Goal: Information Seeking & Learning: Find specific fact

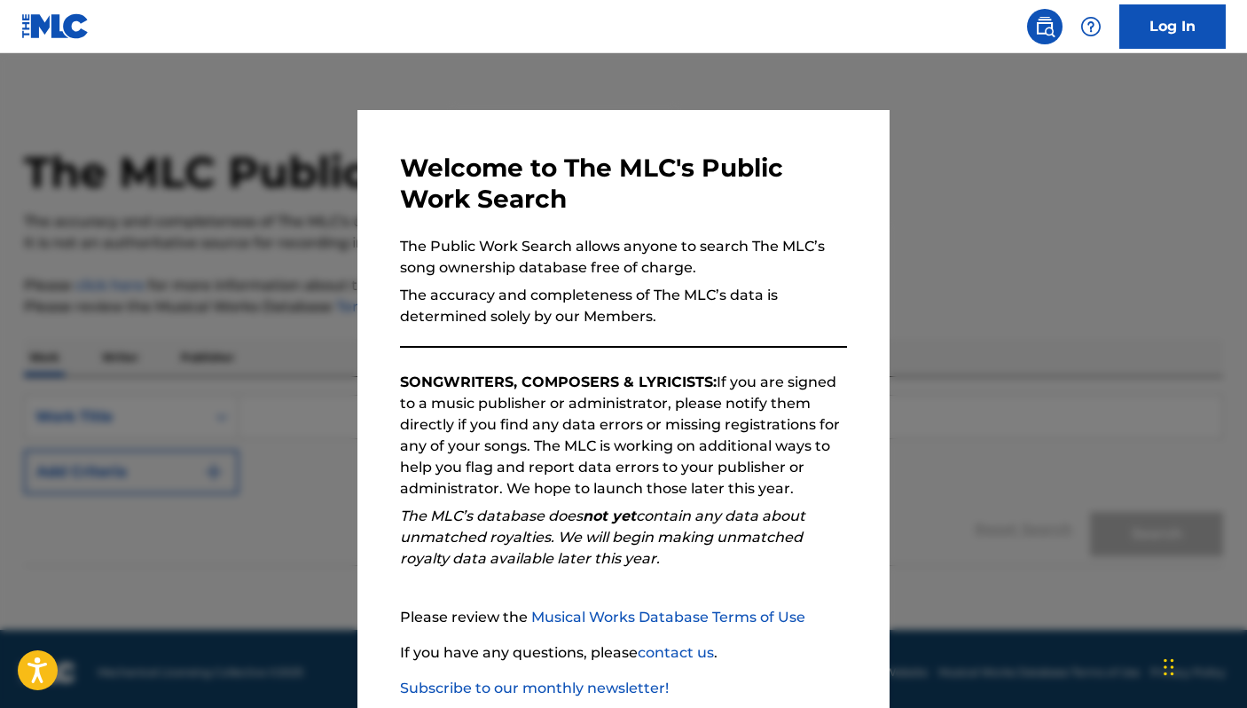
scroll to position [104, 0]
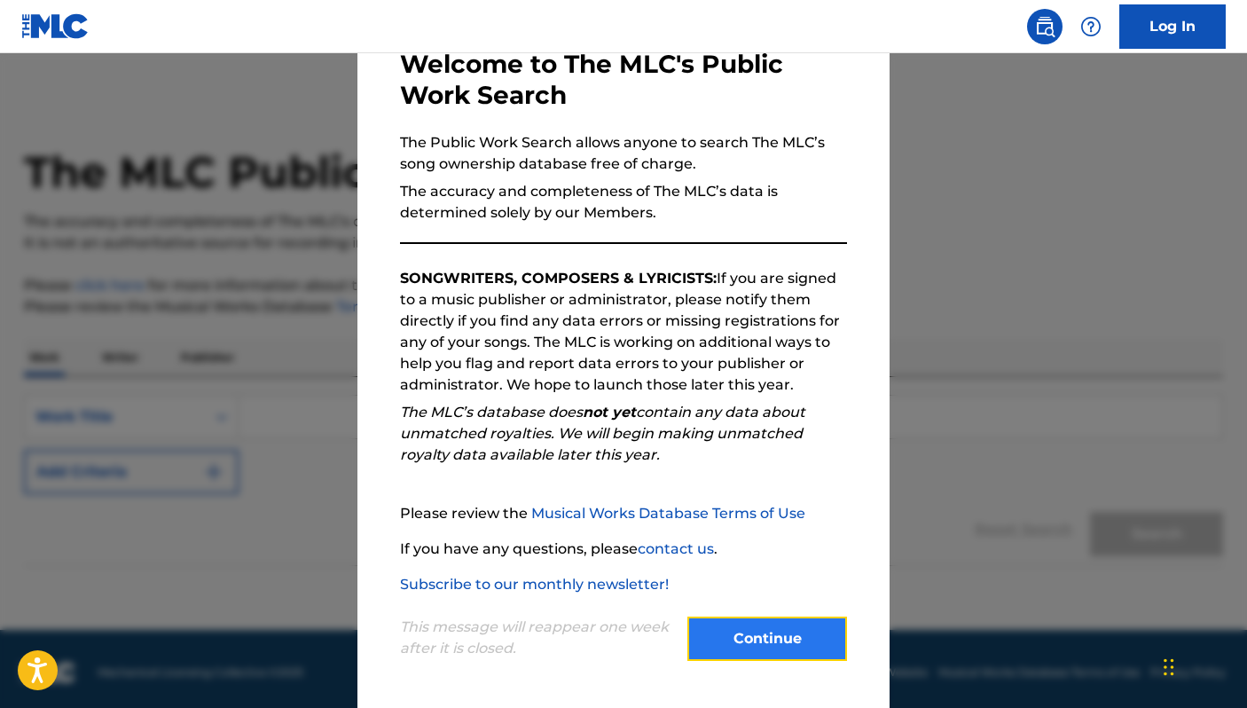
click at [734, 640] on button "Continue" at bounding box center [767, 638] width 160 height 44
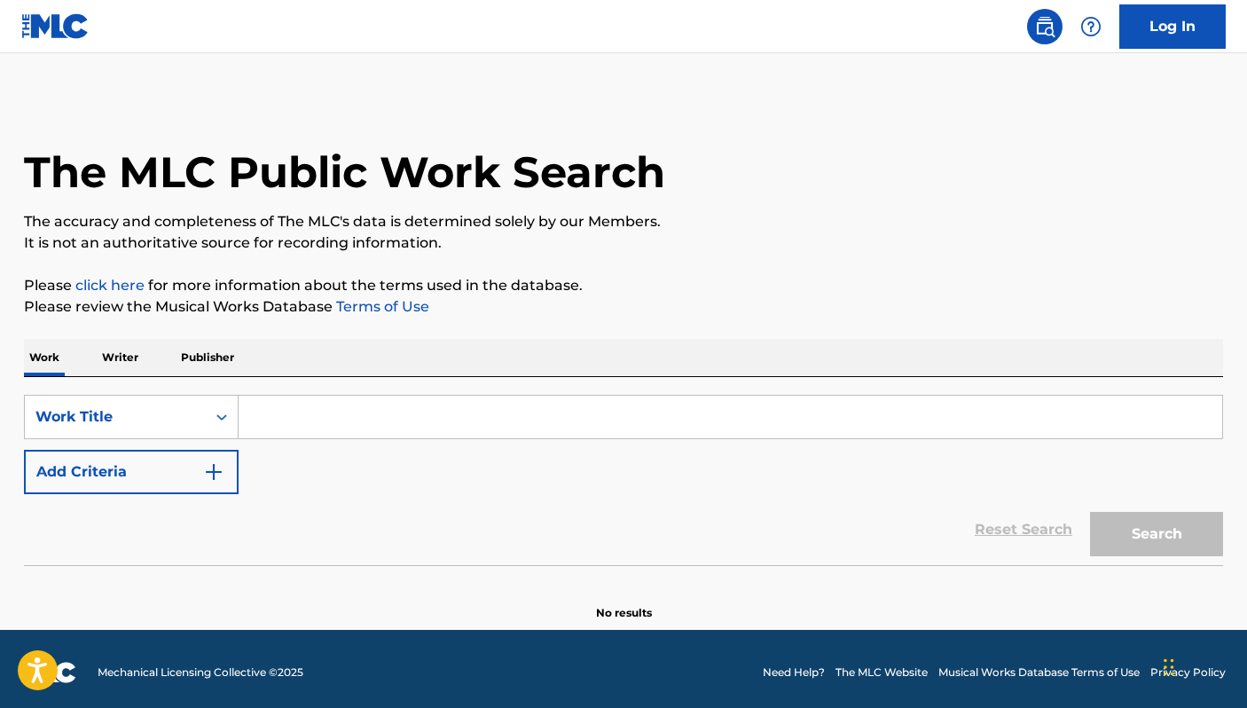
click at [274, 418] on input "Search Form" at bounding box center [731, 417] width 984 height 43
paste input "That's How a Heartache Begins"
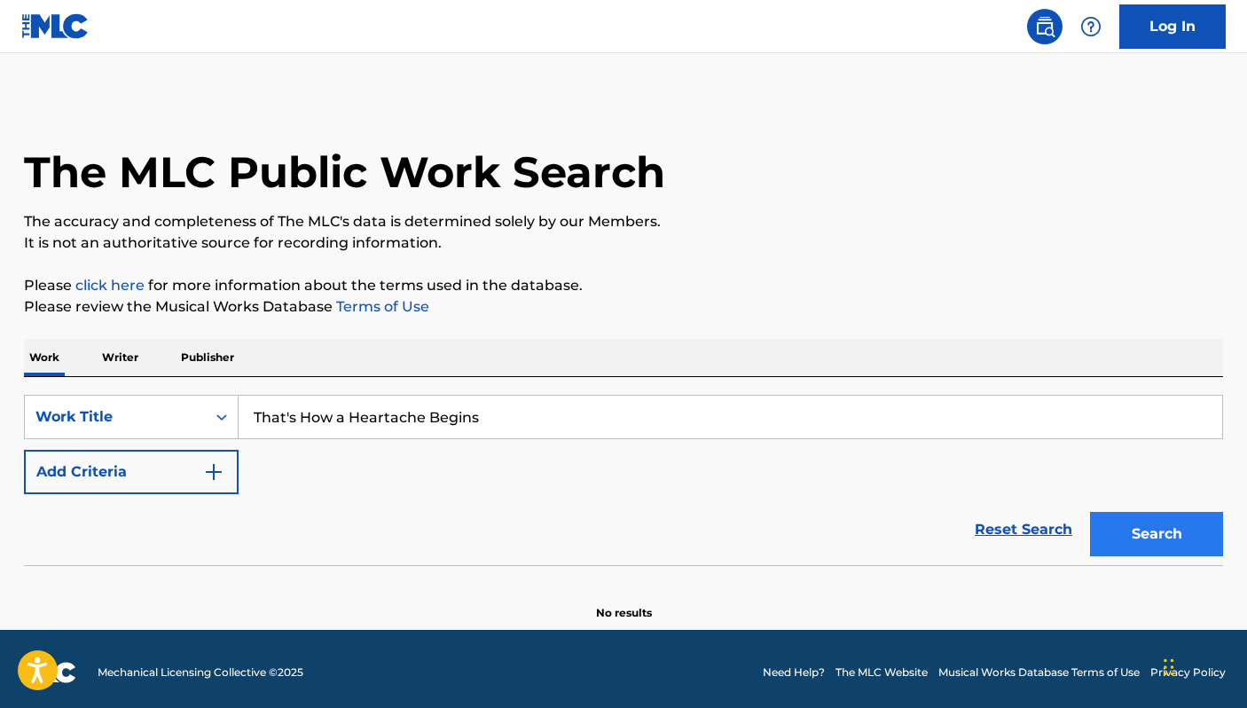
type input "That's How a Heartache Begins"
click at [1138, 522] on button "Search" at bounding box center [1156, 534] width 133 height 44
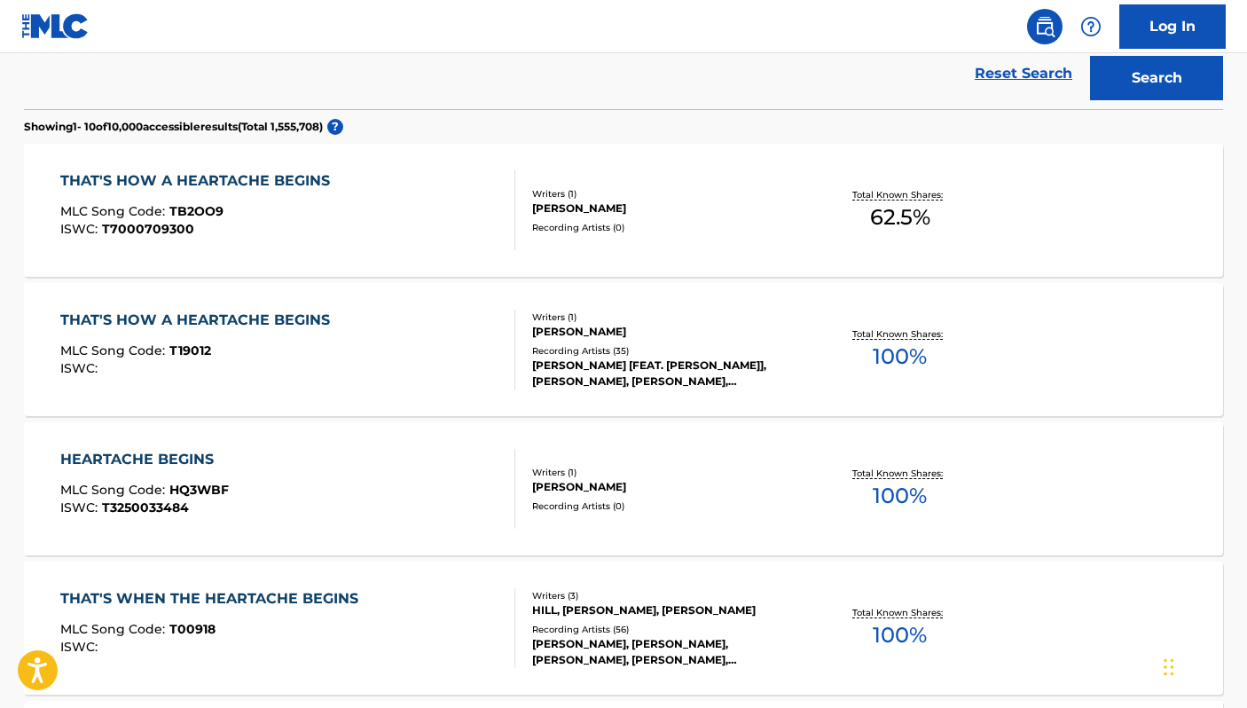
scroll to position [458, 0]
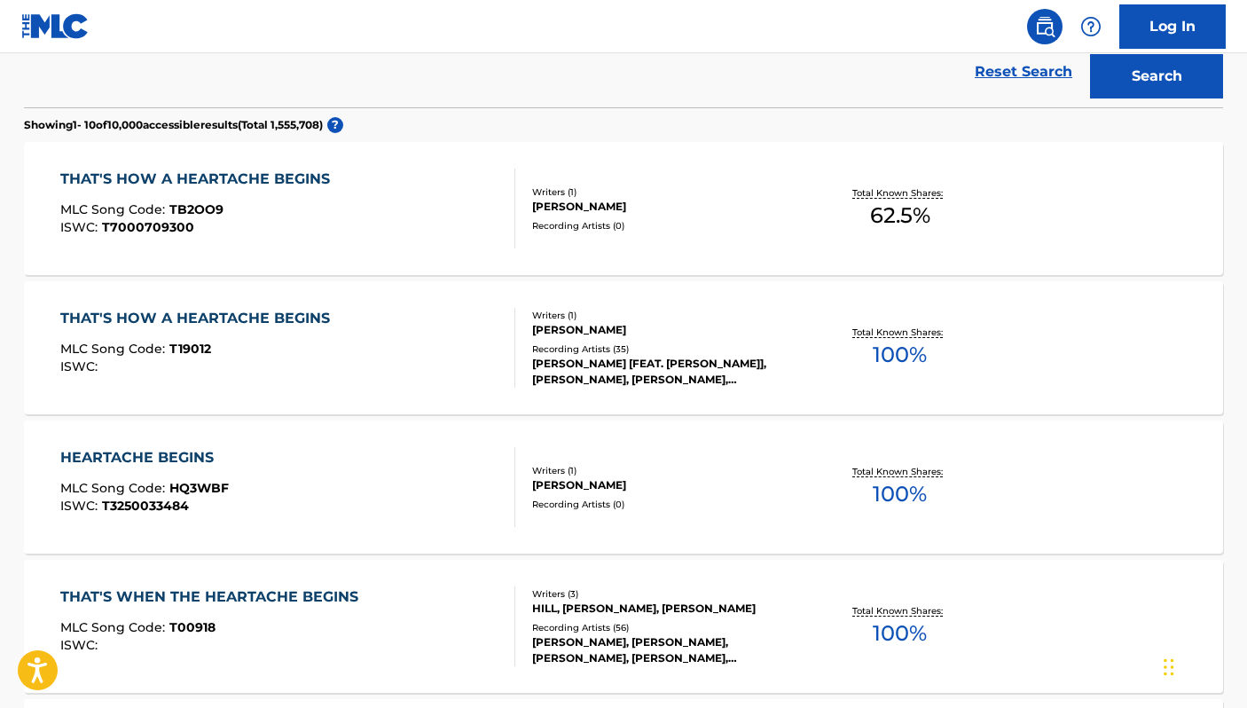
click at [270, 306] on div "THAT'S HOW A HEARTACHE BEGINS MLC Song Code : T19012 ISWC : Writers ( 1 ) [PERS…" at bounding box center [623, 347] width 1199 height 133
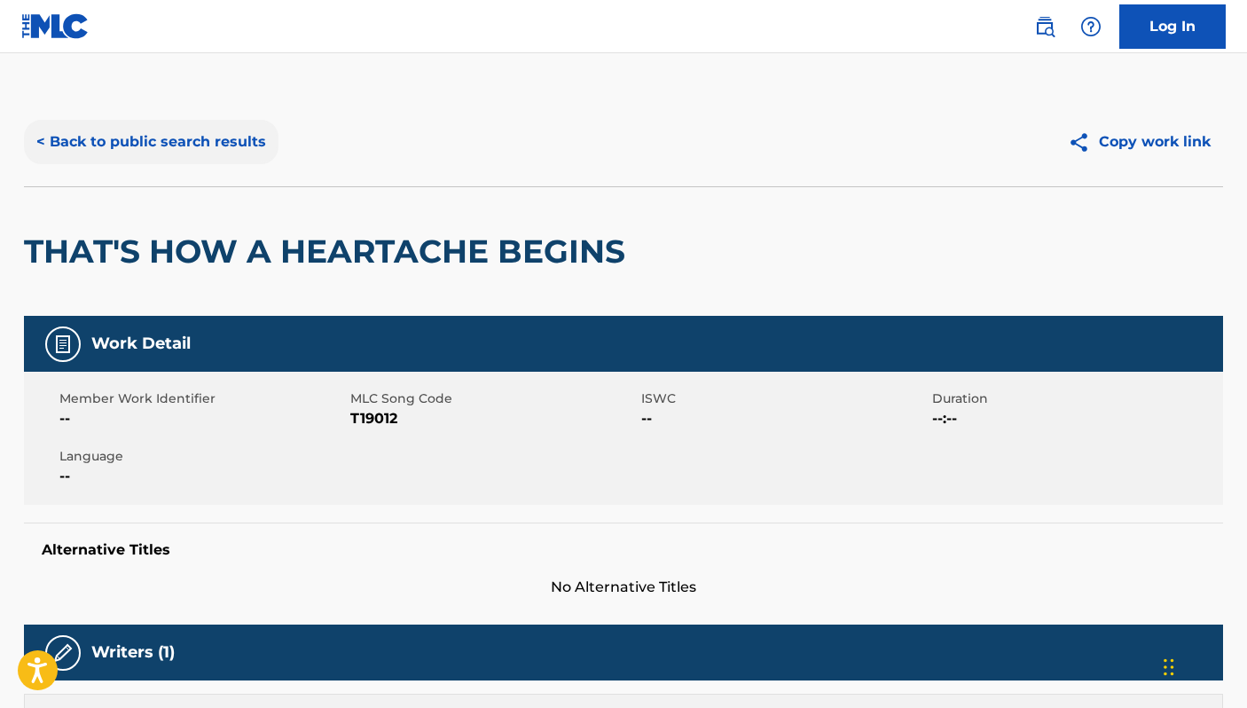
click at [114, 143] on button "< Back to public search results" at bounding box center [151, 142] width 255 height 44
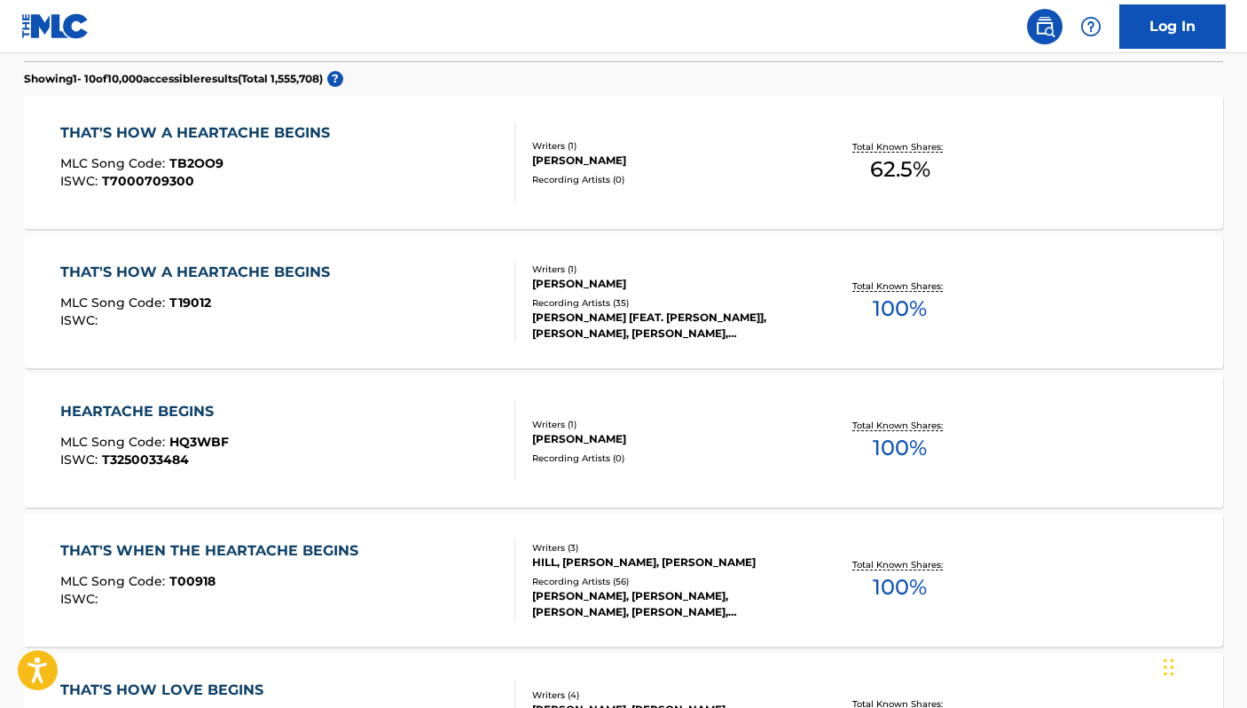
click at [910, 163] on span "62.5 %" at bounding box center [900, 169] width 60 height 32
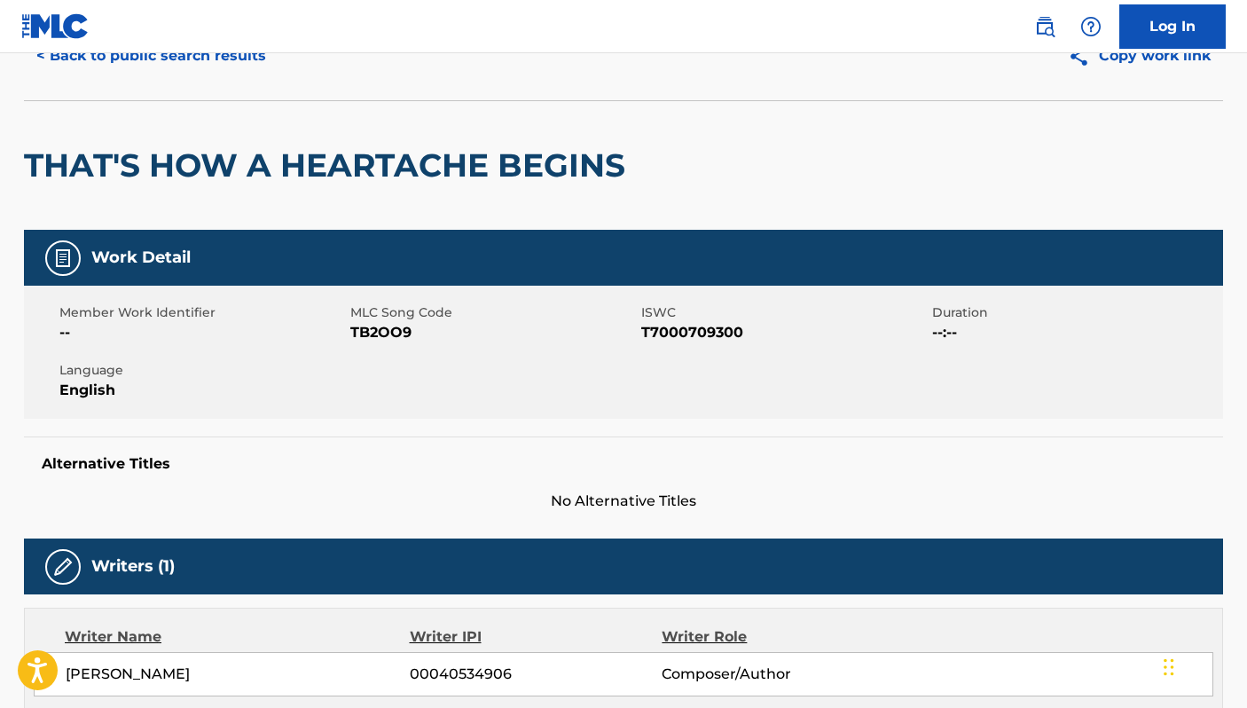
scroll to position [67, 0]
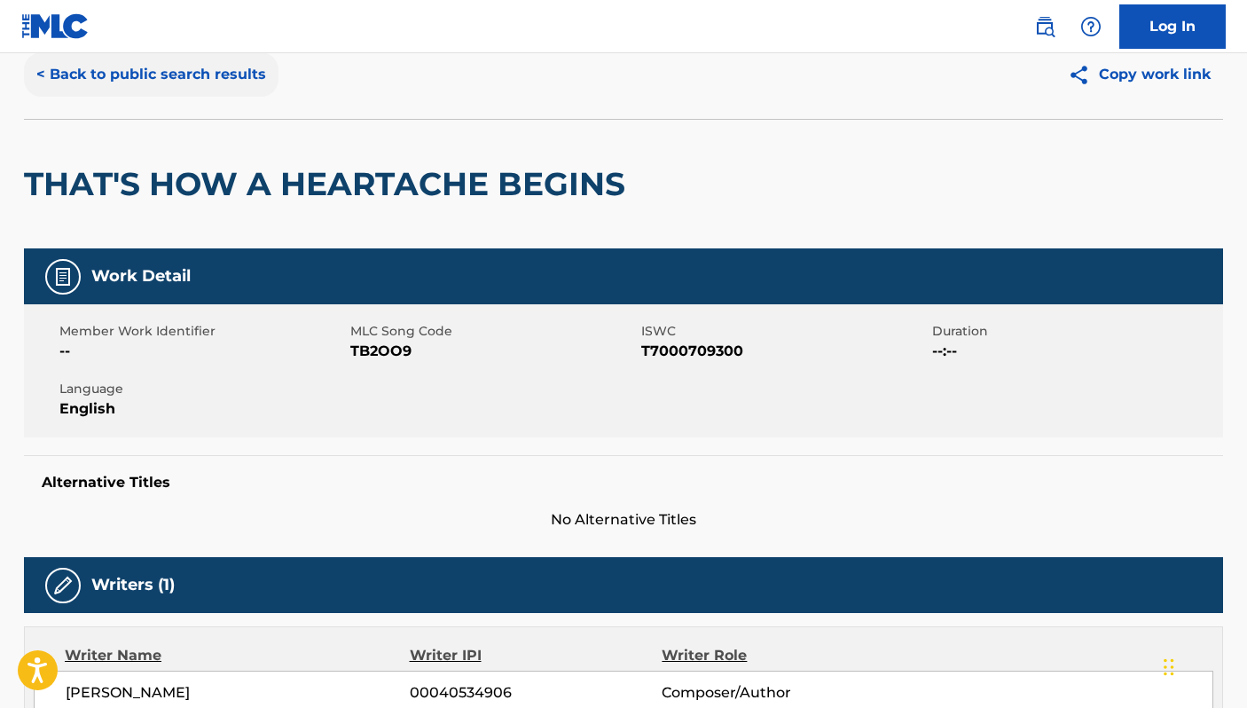
click at [45, 70] on button "< Back to public search results" at bounding box center [151, 74] width 255 height 44
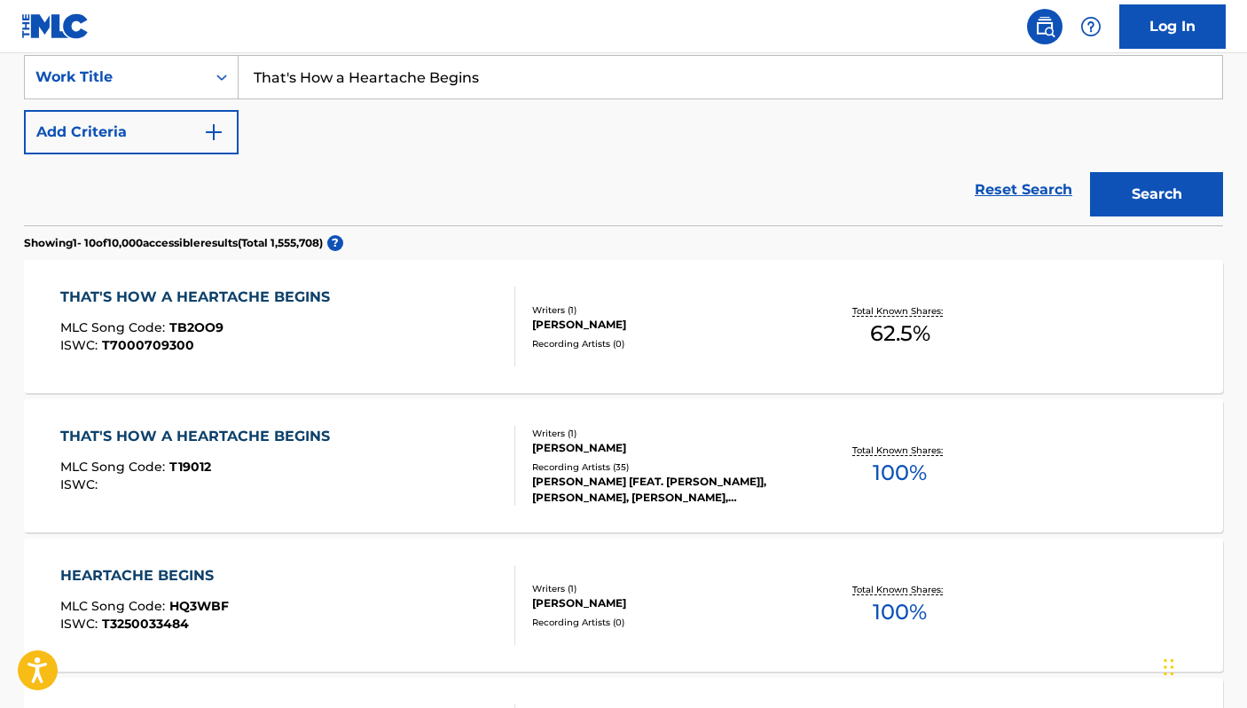
scroll to position [311, 0]
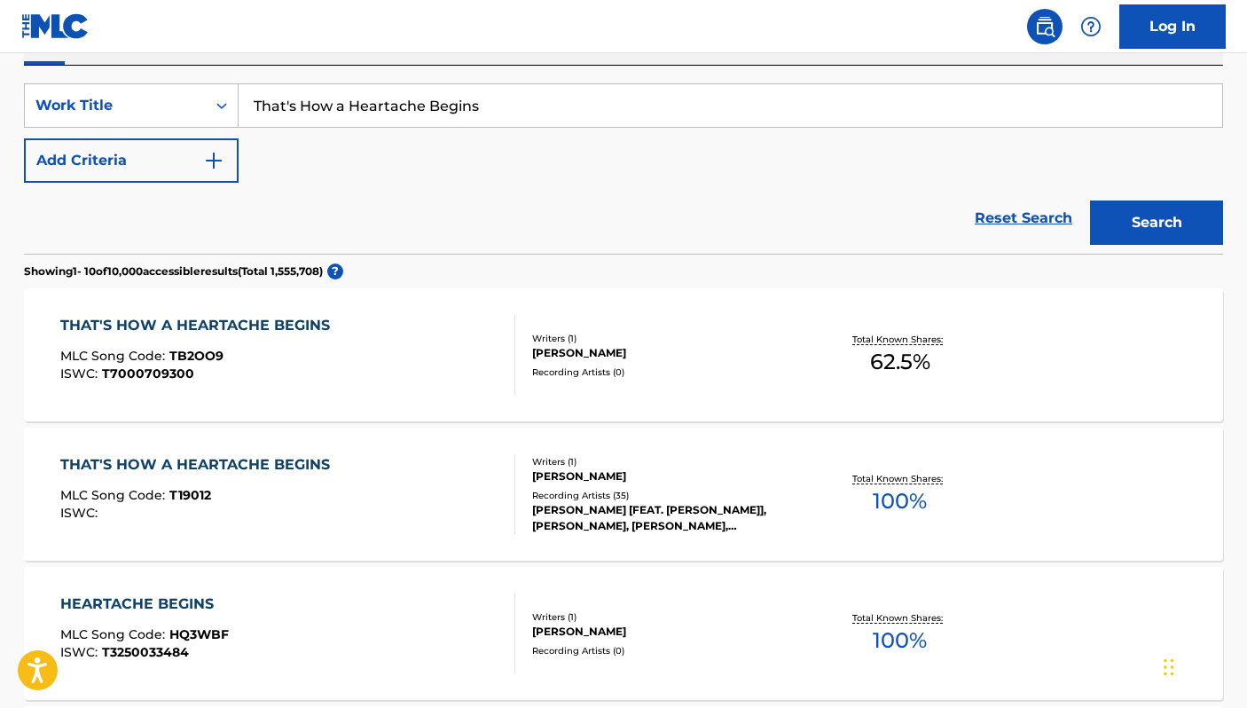
click at [893, 492] on span "100 %" at bounding box center [900, 501] width 54 height 32
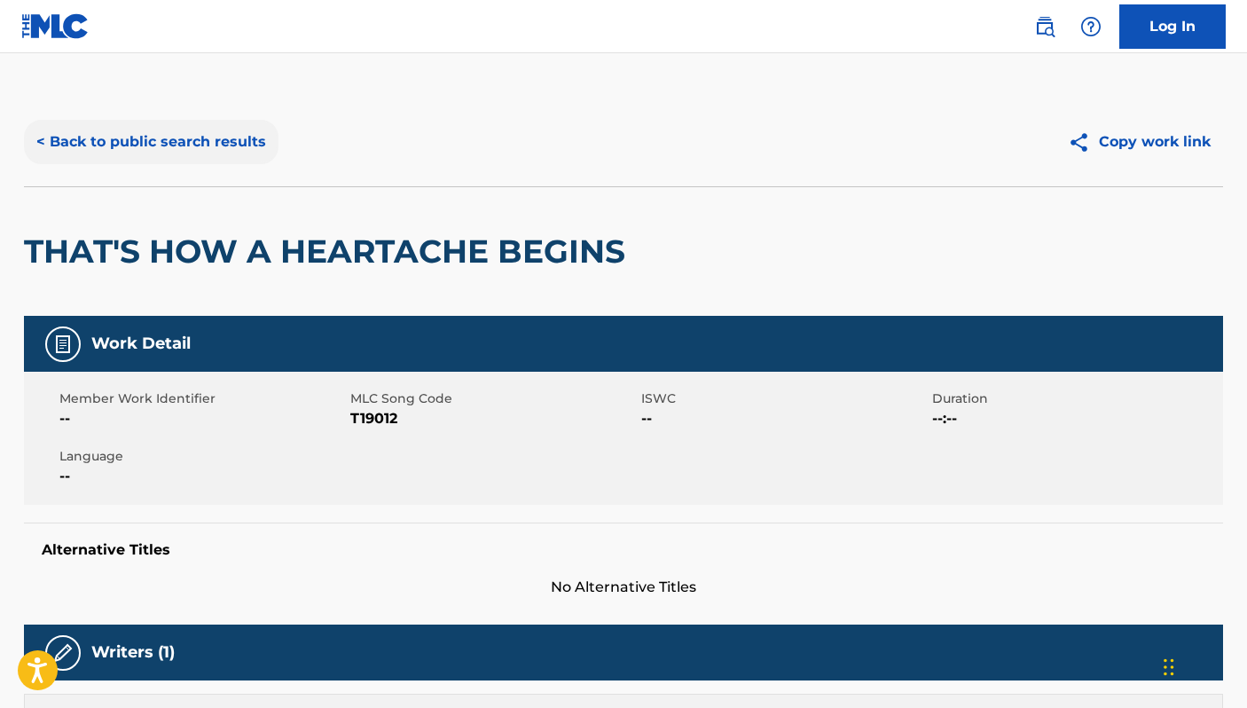
click at [170, 143] on button "< Back to public search results" at bounding box center [151, 142] width 255 height 44
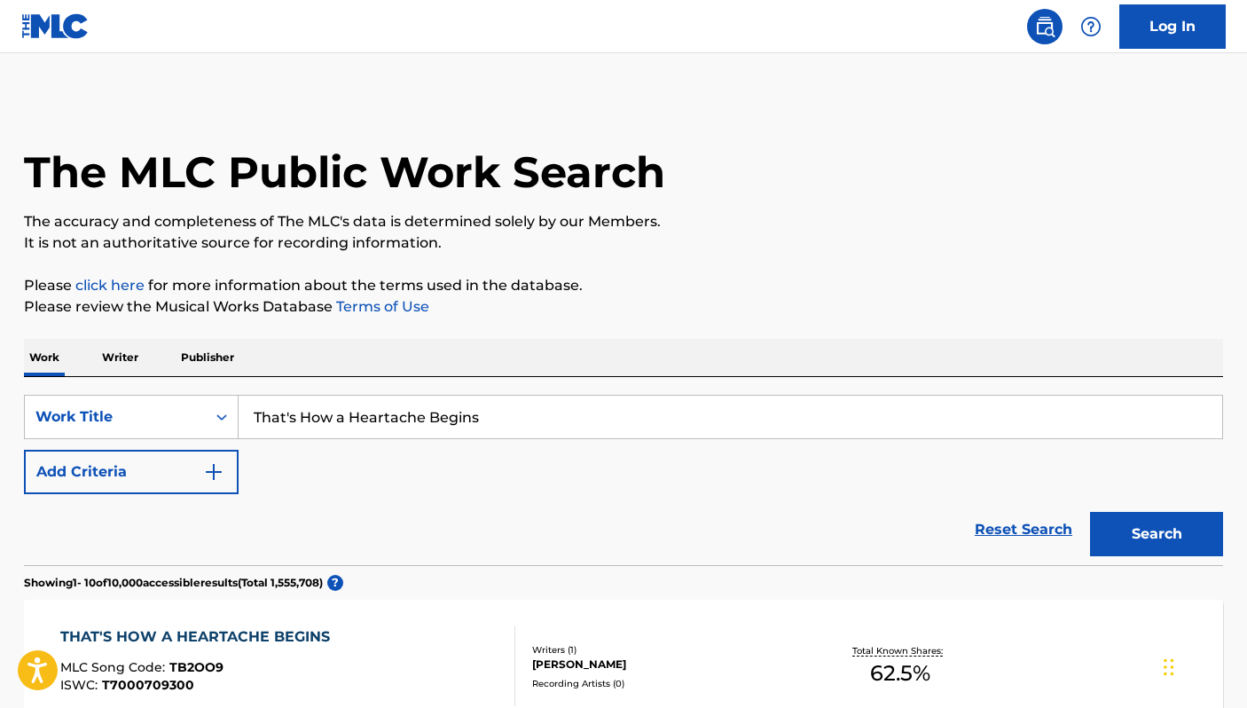
scroll to position [311, 0]
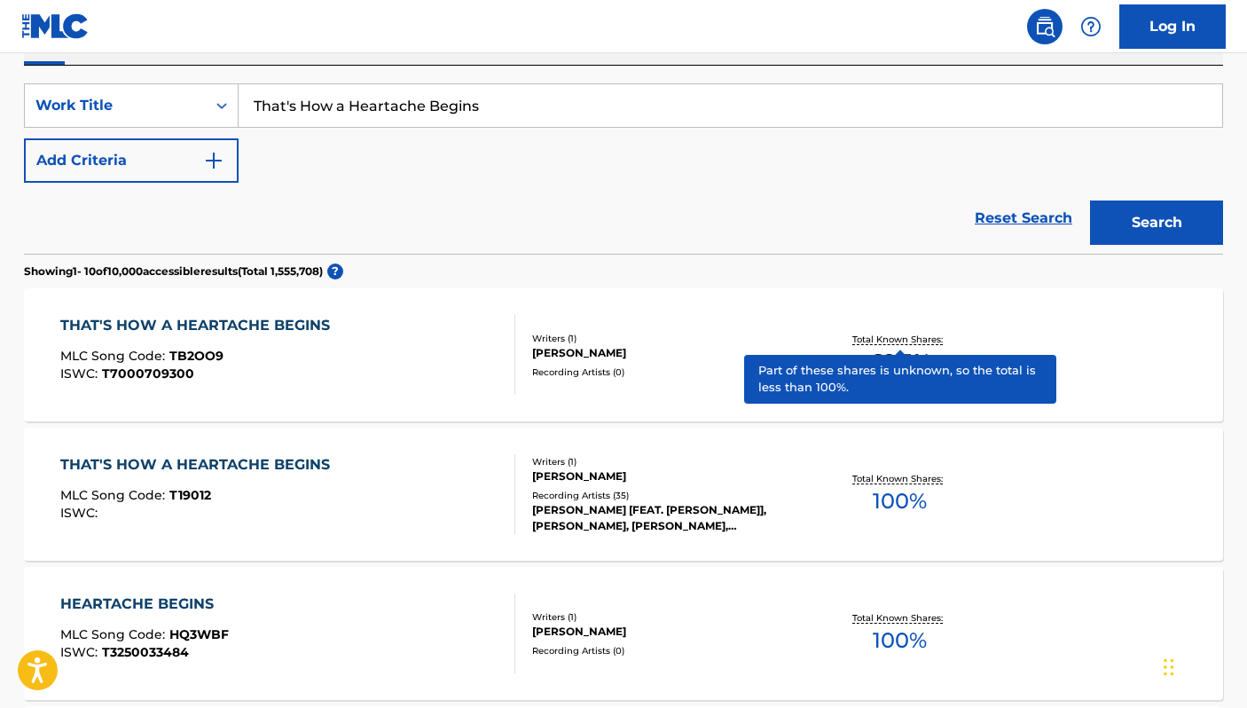
click at [899, 339] on p "Total Known Shares:" at bounding box center [899, 339] width 95 height 13
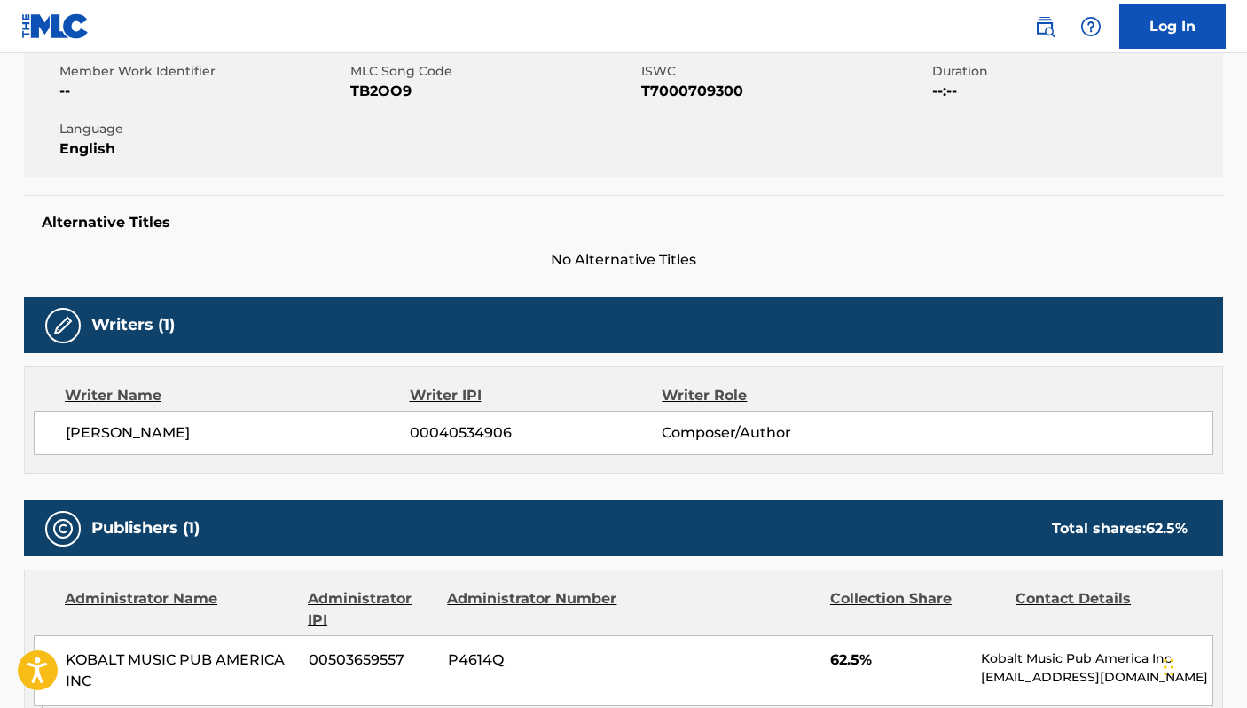
scroll to position [336, 0]
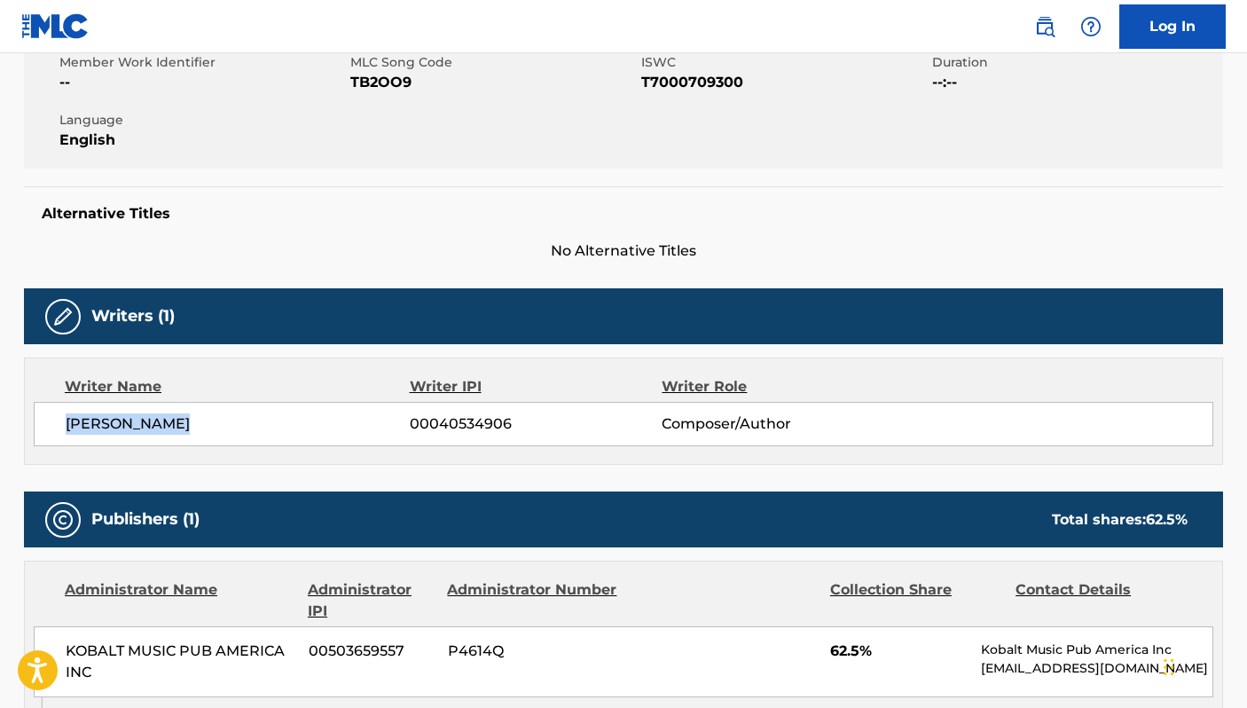
drag, startPoint x: 211, startPoint y: 425, endPoint x: 59, endPoint y: 423, distance: 152.6
click at [59, 423] on div "[PERSON_NAME] 00040534906 Composer/Author" at bounding box center [624, 424] width 1180 height 44
copy span "[PERSON_NAME]"
click at [423, 467] on div "Work Detail Member Work Identifier -- MLC Song Code TB2OO9 ISWC T7000709300 Dur…" at bounding box center [623, 466] width 1199 height 972
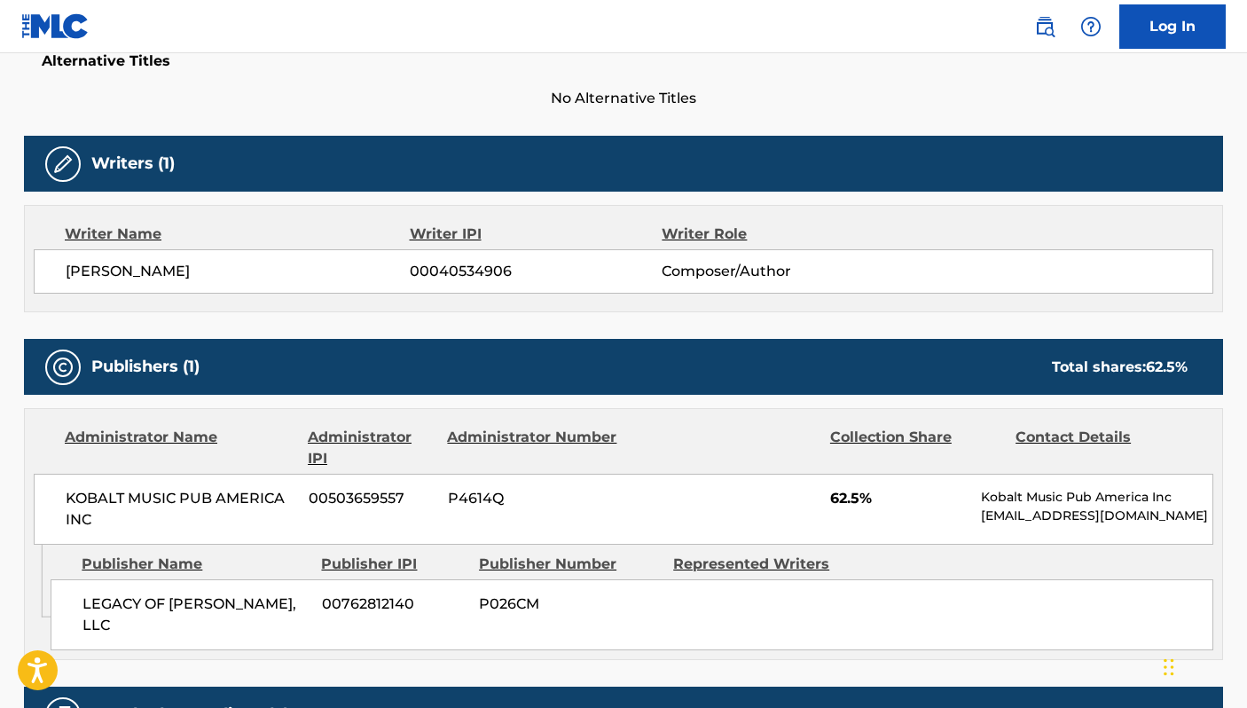
scroll to position [0, 0]
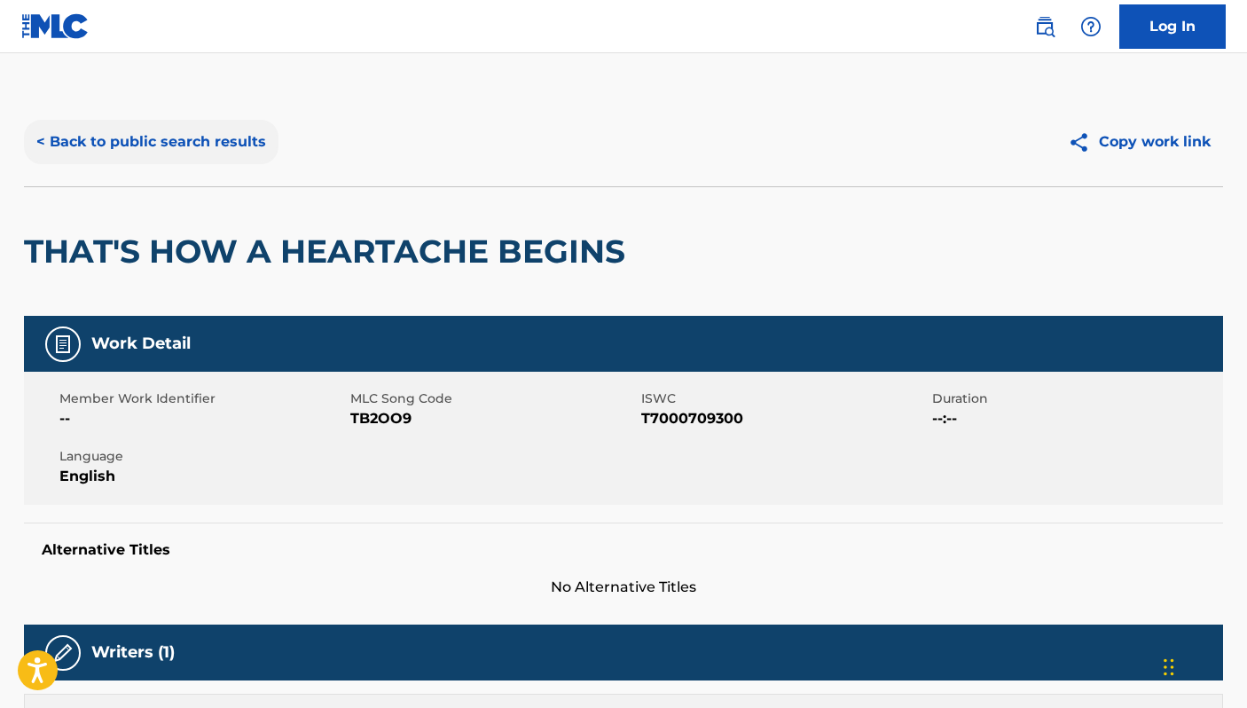
click at [72, 141] on button "< Back to public search results" at bounding box center [151, 142] width 255 height 44
